Goal: Consume media (video, audio): Consume media (video, audio)

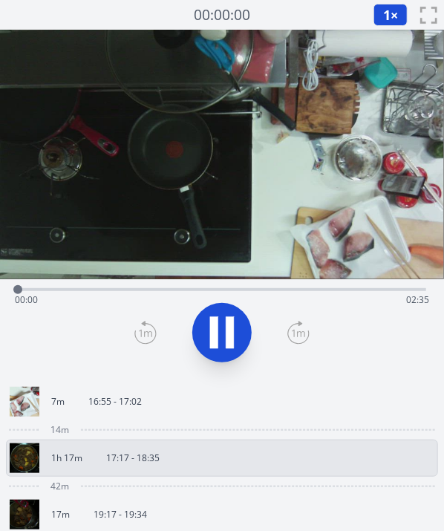
click at [274, 348] on div at bounding box center [222, 332] width 427 height 71
click at [232, 334] on icon at bounding box center [230, 333] width 8 height 32
click at [232, 334] on icon at bounding box center [222, 332] width 25 height 31
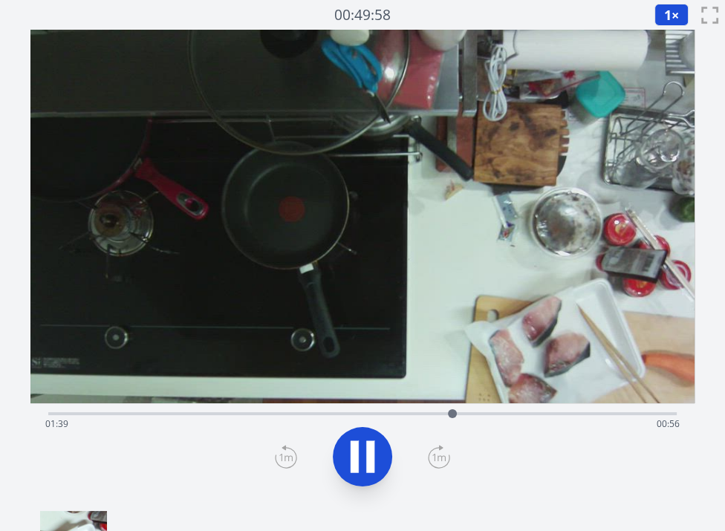
click at [444, 14] on button "1 ×" at bounding box center [672, 15] width 34 height 22
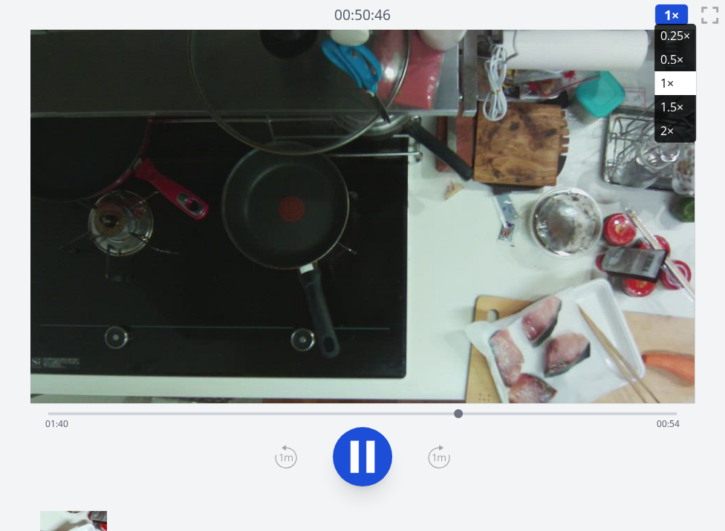
click at [444, 100] on li "1.5×" at bounding box center [676, 107] width 42 height 24
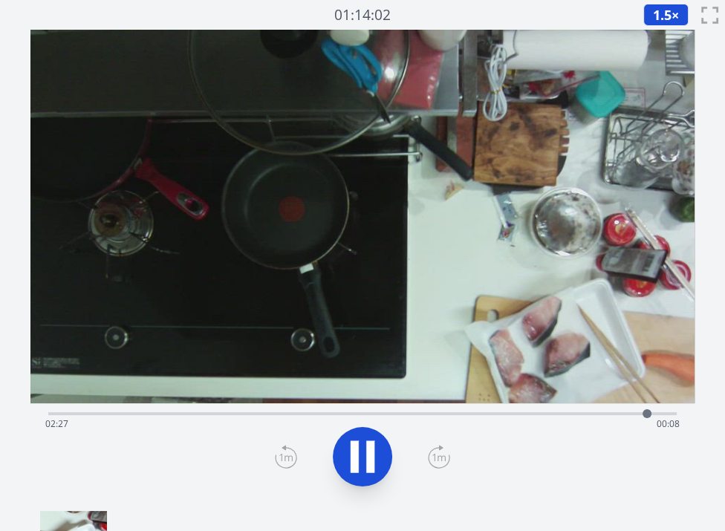
click at [272, 413] on div "Time elapsed: 02:27 Time remaining: 00:08" at bounding box center [362, 425] width 635 height 24
click at [352, 447] on icon at bounding box center [355, 457] width 8 height 32
drag, startPoint x: 272, startPoint y: 411, endPoint x: 234, endPoint y: 413, distance: 37.9
click at [234, 413] on div at bounding box center [234, 414] width 22 height 22
click at [349, 453] on icon at bounding box center [363, 457] width 42 height 42
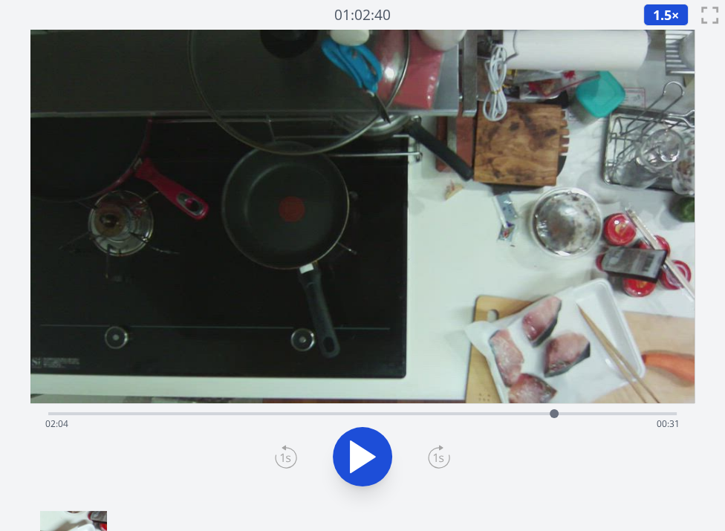
drag, startPoint x: 303, startPoint y: 414, endPoint x: 554, endPoint y: 411, distance: 251.2
click at [444, 411] on div at bounding box center [554, 414] width 22 height 22
click at [444, 410] on div "Time elapsed: 02:21 Time remaining: 00:14" at bounding box center [362, 413] width 629 height 18
click at [381, 450] on icon at bounding box center [363, 457] width 42 height 42
click at [187, 313] on video at bounding box center [362, 217] width 664 height 374
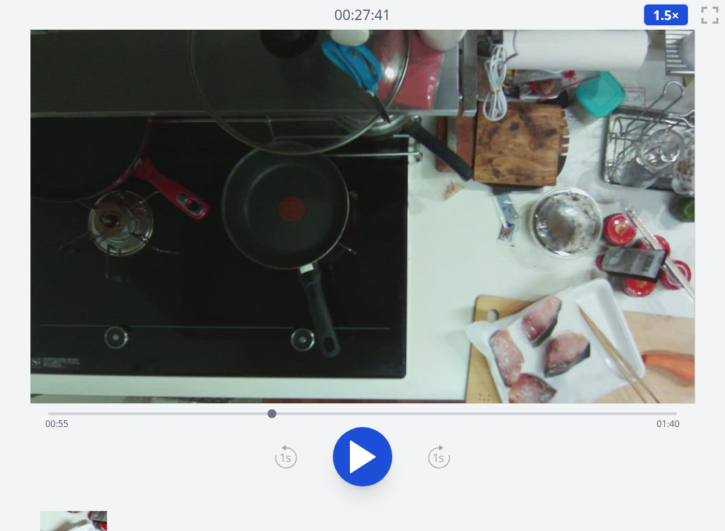
drag, startPoint x: 67, startPoint y: 418, endPoint x: 272, endPoint y: 413, distance: 205.2
click at [272, 413] on div at bounding box center [272, 414] width 9 height 9
click at [274, 415] on div at bounding box center [274, 414] width 9 height 9
click at [271, 415] on div at bounding box center [271, 414] width 9 height 9
click at [268, 415] on div at bounding box center [267, 414] width 9 height 9
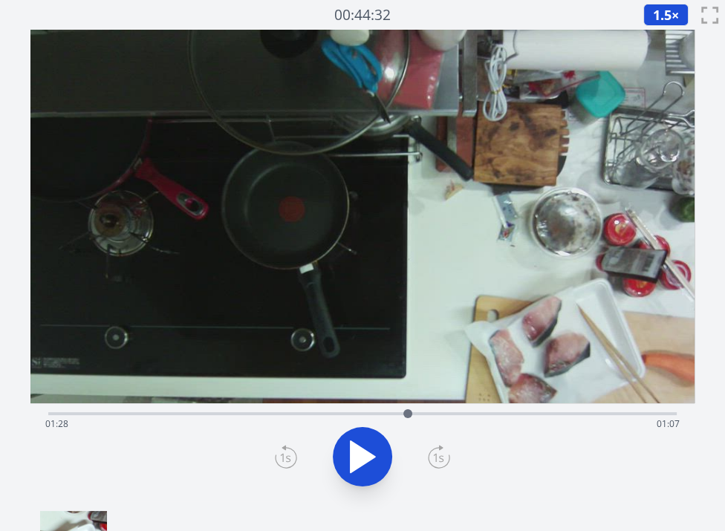
drag, startPoint x: 268, startPoint y: 415, endPoint x: 408, endPoint y: 422, distance: 140.6
click at [408, 422] on div at bounding box center [408, 414] width 22 height 22
drag, startPoint x: 408, startPoint y: 422, endPoint x: 427, endPoint y: 424, distance: 18.7
click at [427, 424] on div at bounding box center [426, 414] width 22 height 22
click at [271, 271] on video at bounding box center [362, 217] width 664 height 374
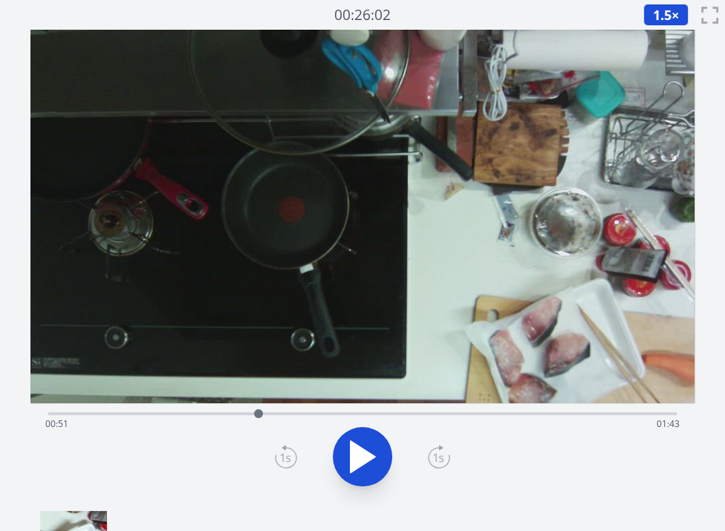
drag, startPoint x: 427, startPoint y: 414, endPoint x: 259, endPoint y: 415, distance: 168.0
click at [259, 415] on div at bounding box center [258, 414] width 9 height 9
drag, startPoint x: 259, startPoint y: 415, endPoint x: 279, endPoint y: 418, distance: 20.2
click at [279, 418] on div at bounding box center [279, 414] width 22 height 22
drag, startPoint x: 279, startPoint y: 418, endPoint x: 263, endPoint y: 418, distance: 15.6
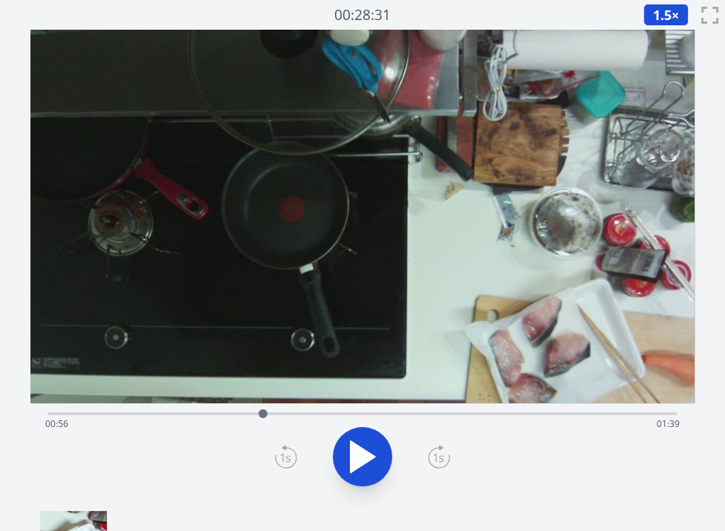
click at [263, 418] on div at bounding box center [263, 414] width 22 height 22
click at [288, 255] on video at bounding box center [362, 217] width 664 height 374
drag, startPoint x: 266, startPoint y: 415, endPoint x: 256, endPoint y: 417, distance: 9.8
click at [256, 417] on div at bounding box center [257, 414] width 9 height 9
click at [227, 212] on video at bounding box center [362, 217] width 664 height 374
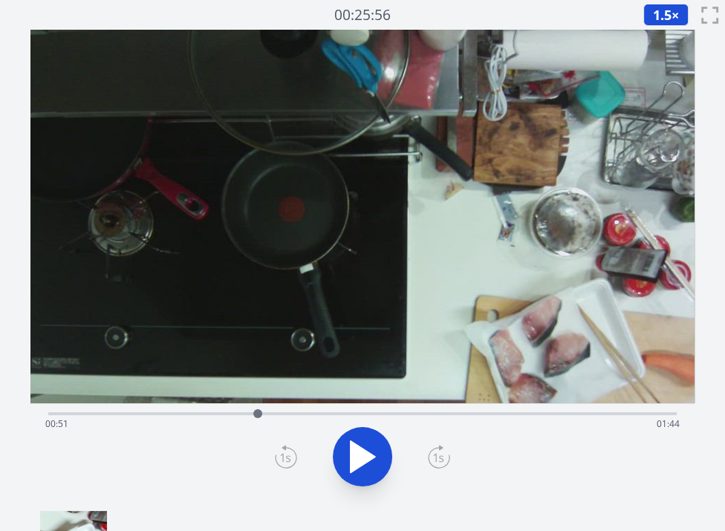
click at [258, 413] on div at bounding box center [258, 414] width 22 height 22
click at [264, 412] on div at bounding box center [263, 414] width 9 height 9
drag, startPoint x: 264, startPoint y: 412, endPoint x: 275, endPoint y: 410, distance: 11.2
click at [275, 410] on div at bounding box center [275, 414] width 9 height 9
drag, startPoint x: 275, startPoint y: 410, endPoint x: 266, endPoint y: 410, distance: 8.9
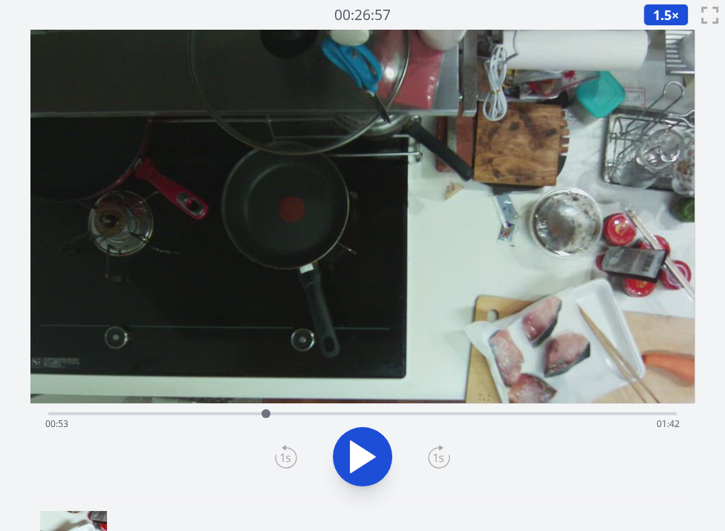
click at [266, 410] on div at bounding box center [266, 414] width 9 height 9
drag, startPoint x: 268, startPoint y: 413, endPoint x: 239, endPoint y: 414, distance: 29.0
click at [239, 414] on div at bounding box center [238, 414] width 9 height 9
click at [351, 447] on icon at bounding box center [363, 456] width 25 height 31
click at [351, 447] on icon at bounding box center [355, 457] width 8 height 32
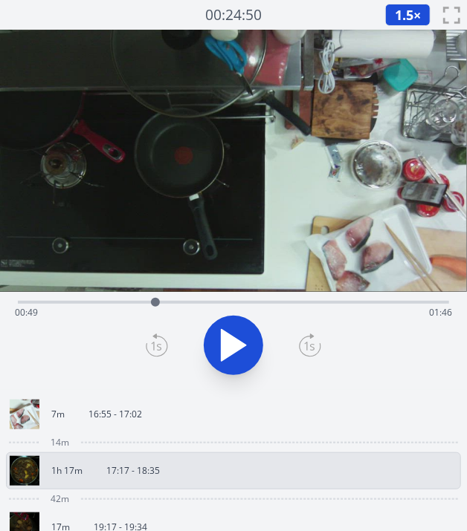
click at [234, 172] on video at bounding box center [233, 161] width 467 height 262
drag, startPoint x: 160, startPoint y: 300, endPoint x: 175, endPoint y: 306, distance: 16.7
click at [175, 306] on div at bounding box center [175, 302] width 22 height 22
drag, startPoint x: 175, startPoint y: 306, endPoint x: 135, endPoint y: 308, distance: 40.2
click at [135, 308] on div at bounding box center [137, 302] width 22 height 22
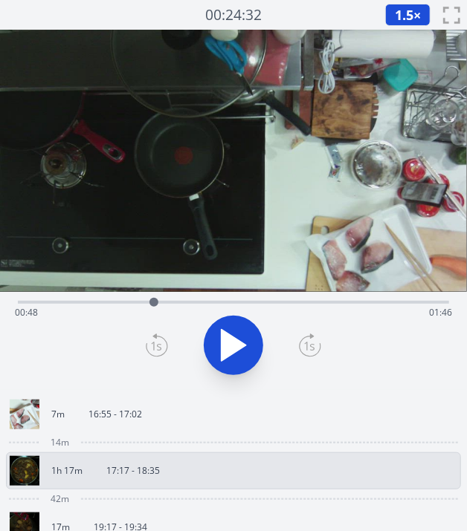
drag, startPoint x: 135, startPoint y: 308, endPoint x: 154, endPoint y: 310, distance: 18.6
click at [154, 310] on div at bounding box center [154, 302] width 22 height 22
drag, startPoint x: 154, startPoint y: 310, endPoint x: 145, endPoint y: 303, distance: 11.6
click at [145, 303] on div at bounding box center [145, 302] width 22 height 22
click at [285, 187] on video at bounding box center [233, 161] width 467 height 262
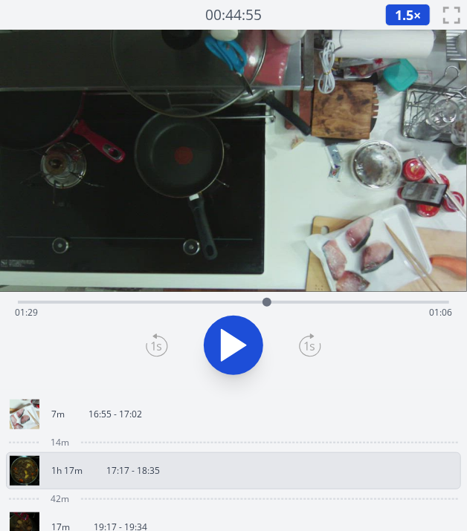
drag, startPoint x: 146, startPoint y: 301, endPoint x: 267, endPoint y: 294, distance: 121.3
click at [267, 294] on div at bounding box center [267, 302] width 22 height 22
drag, startPoint x: 267, startPoint y: 294, endPoint x: 274, endPoint y: 300, distance: 8.5
click at [274, 300] on div at bounding box center [273, 302] width 22 height 22
drag, startPoint x: 274, startPoint y: 300, endPoint x: 338, endPoint y: 303, distance: 64.7
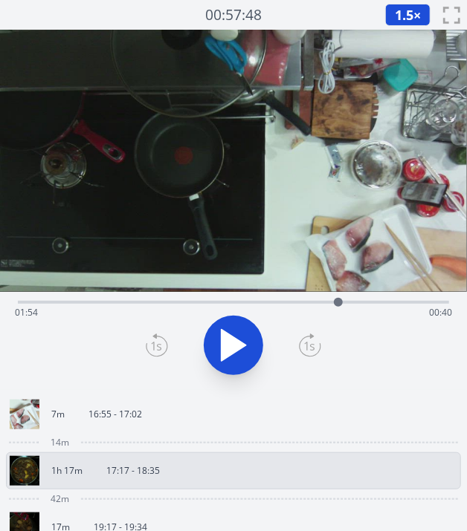
click at [338, 303] on div at bounding box center [338, 302] width 9 height 9
drag, startPoint x: 338, startPoint y: 303, endPoint x: 346, endPoint y: 303, distance: 8.2
click at [346, 303] on div at bounding box center [345, 302] width 9 height 9
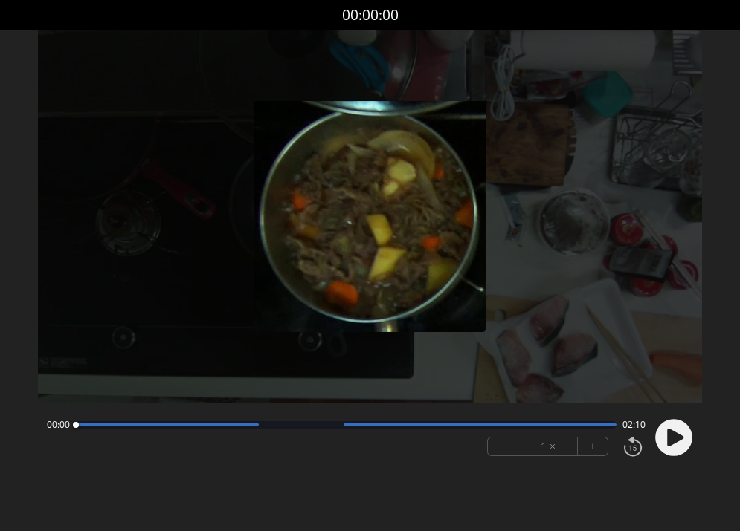
click at [661, 433] on circle at bounding box center [674, 437] width 37 height 37
click at [671, 436] on icon at bounding box center [675, 438] width 16 height 18
click at [597, 448] on button "+" at bounding box center [593, 447] width 30 height 18
click at [274, 169] on img at bounding box center [369, 216] width 231 height 231
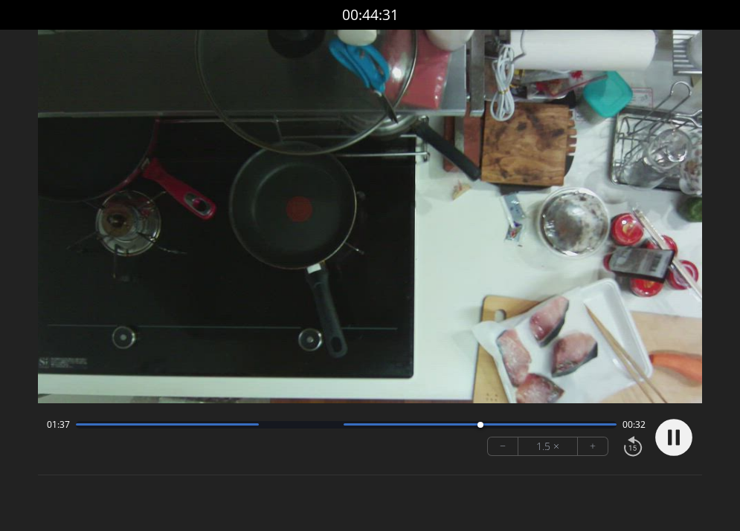
click at [291, 308] on video at bounding box center [370, 217] width 664 height 374
click at [670, 451] on circle at bounding box center [674, 437] width 37 height 37
click at [594, 444] on button "+" at bounding box center [593, 447] width 30 height 18
